Goal: Task Accomplishment & Management: Manage account settings

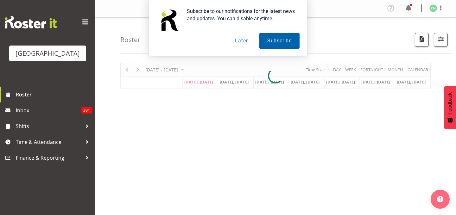
click at [283, 40] on button "Subscribe" at bounding box center [279, 41] width 40 height 16
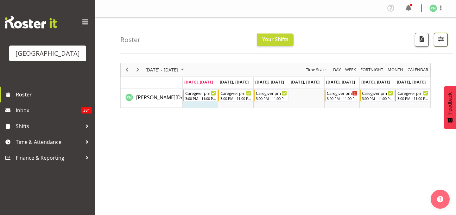
click at [436, 43] on span "button" at bounding box center [440, 39] width 8 height 8
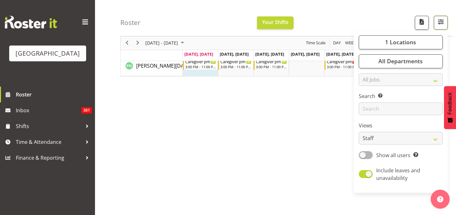
scroll to position [34, 0]
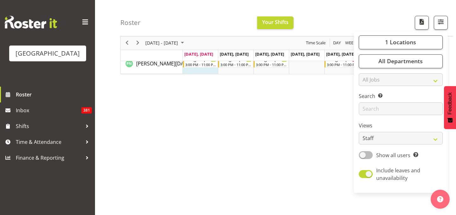
click at [359, 159] on span at bounding box center [366, 155] width 14 height 8
click at [359, 157] on input "Show all users Show only rostered employees" at bounding box center [361, 155] width 4 height 4
checkbox input "true"
click at [378, 65] on span "All Departments" at bounding box center [400, 62] width 44 height 8
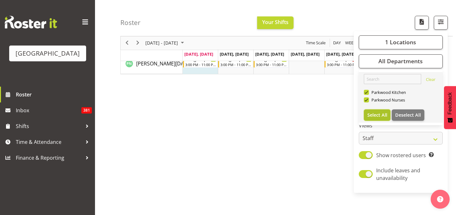
click at [367, 118] on span "Select All" at bounding box center [377, 115] width 20 height 6
click at [395, 118] on span "Deselect All" at bounding box center [408, 115] width 26 height 6
checkbox input "false"
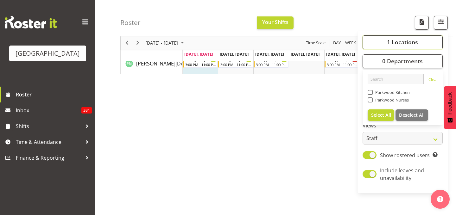
click at [387, 46] on span "1 Locations" at bounding box center [402, 43] width 31 height 8
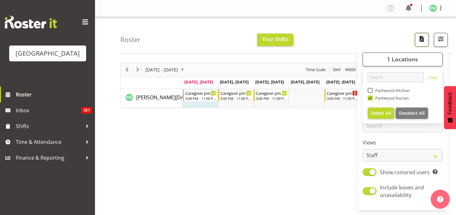
click at [417, 43] on span "button" at bounding box center [421, 39] width 8 height 8
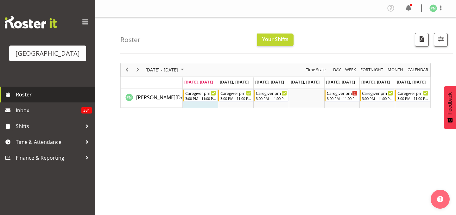
click at [28, 99] on span "Roster" at bounding box center [54, 94] width 76 height 9
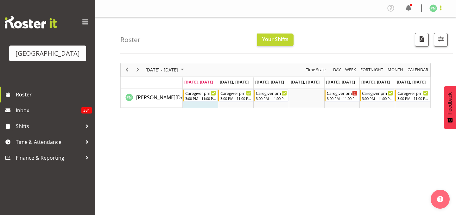
click at [439, 8] on span at bounding box center [441, 8] width 8 height 8
click at [364, 39] on div "Roster Your Shifts 1 Locations [GEOGRAPHIC_DATA] Kitchen [GEOGRAPHIC_DATA] Sele…" at bounding box center [286, 35] width 332 height 36
click at [403, 4] on span at bounding box center [408, 8] width 10 height 10
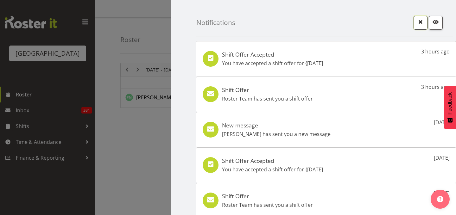
click at [416, 25] on span "button" at bounding box center [420, 22] width 8 height 8
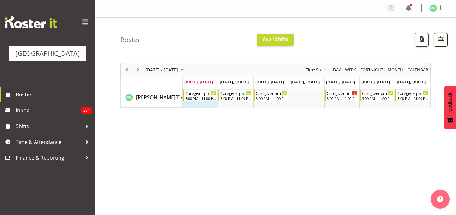
click at [436, 43] on span "button" at bounding box center [440, 39] width 8 height 8
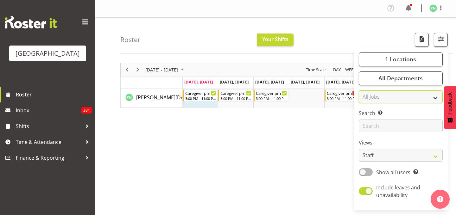
click at [426, 103] on select "All Jobs All Jobs Cook" at bounding box center [401, 97] width 84 height 13
select select "null"
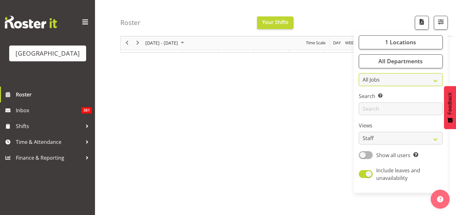
scroll to position [96, 0]
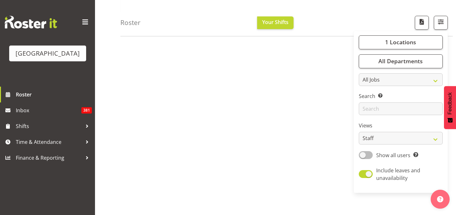
click at [359, 159] on span at bounding box center [366, 155] width 14 height 8
click at [359, 157] on input "Show all users Show only rostered employees" at bounding box center [361, 155] width 4 height 4
click at [376, 159] on span "Show rostered users" at bounding box center [401, 155] width 50 height 7
click at [363, 157] on input "Show rostered users Show only rostered employees" at bounding box center [361, 155] width 4 height 4
click at [359, 159] on span at bounding box center [366, 155] width 14 height 8
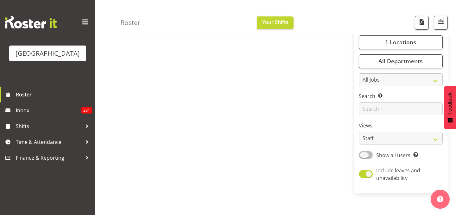
click at [359, 157] on input "Show all users Show only rostered employees" at bounding box center [361, 155] width 4 height 4
checkbox input "true"
click at [408, 145] on select "Staff Role Shift - Horizontal Shift - Vertical Staff - Location" at bounding box center [401, 138] width 84 height 13
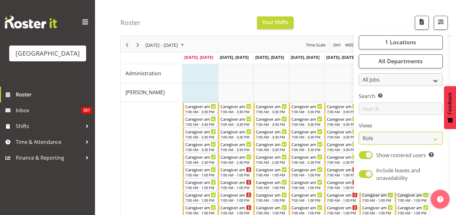
scroll to position [55, 0]
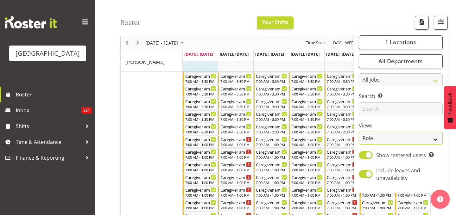
click at [420, 145] on select "Staff Role Shift - Horizontal Shift - Vertical Staff - Location" at bounding box center [401, 138] width 84 height 13
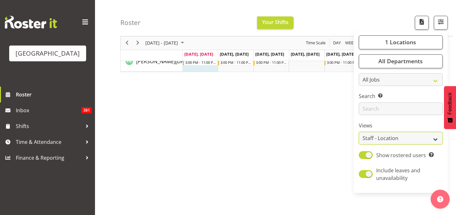
click at [408, 145] on select "Staff Role Shift - Horizontal Shift - Vertical Staff - Location" at bounding box center [401, 138] width 84 height 13
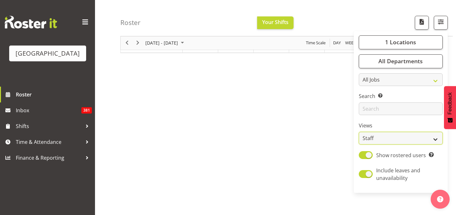
click at [428, 145] on select "Staff Role Shift - Horizontal Shift - Vertical Staff - Location" at bounding box center [401, 138] width 84 height 13
select select "shiftH"
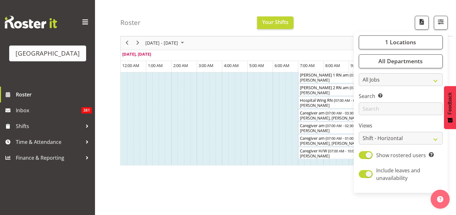
click at [333, 18] on div "Roster Your Shifts 1 Locations [GEOGRAPHIC_DATA] Kitchen [GEOGRAPHIC_DATA] Sele…" at bounding box center [286, 18] width 332 height 36
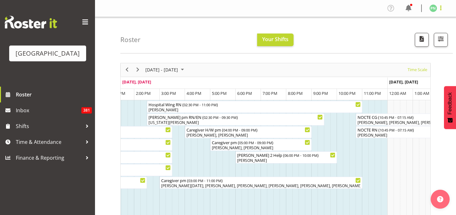
click at [441, 7] on span at bounding box center [441, 8] width 8 height 8
click at [396, 39] on link "Log Out" at bounding box center [414, 33] width 61 height 11
